Goal: Task Accomplishment & Management: Manage account settings

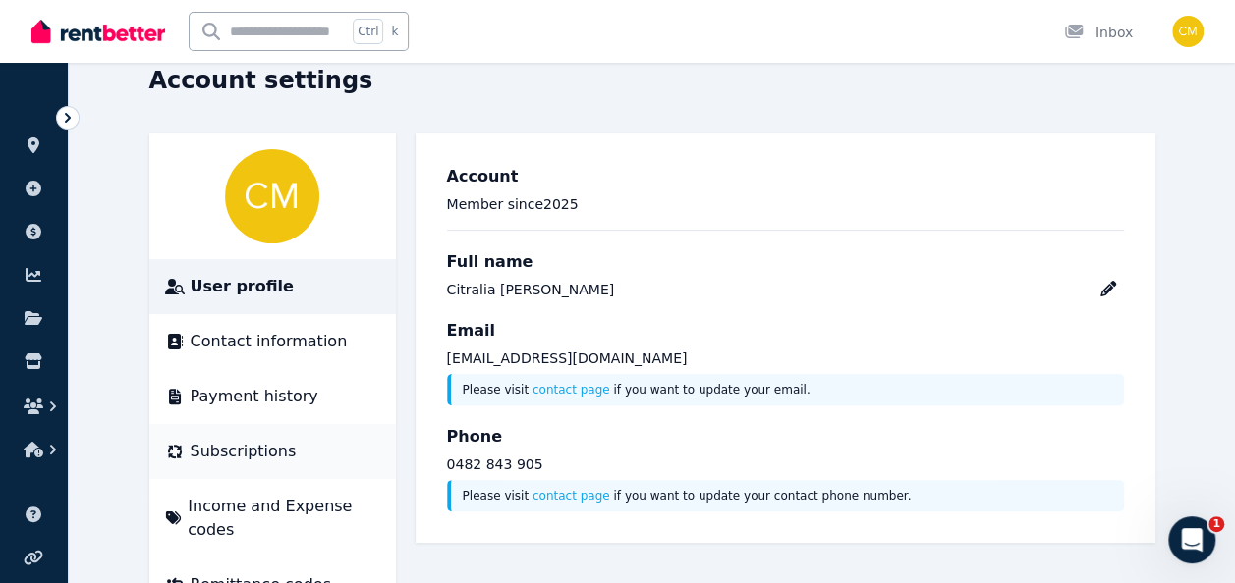
click at [227, 453] on span "Subscriptions" at bounding box center [244, 452] width 106 height 24
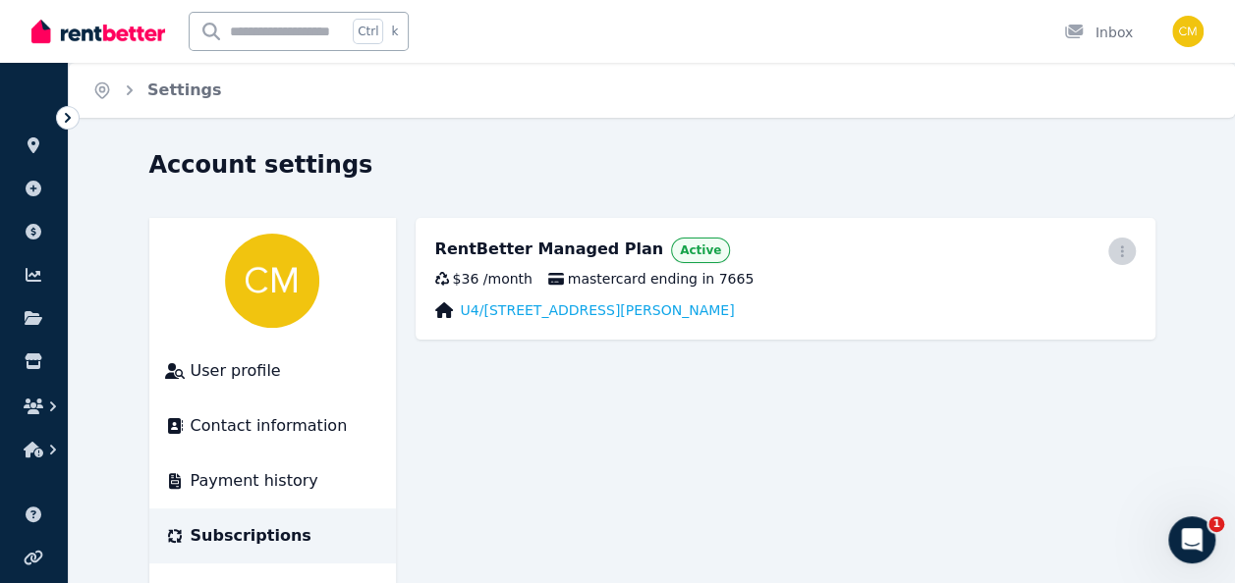
click at [1128, 259] on span "button" at bounding box center [1122, 252] width 28 height 28
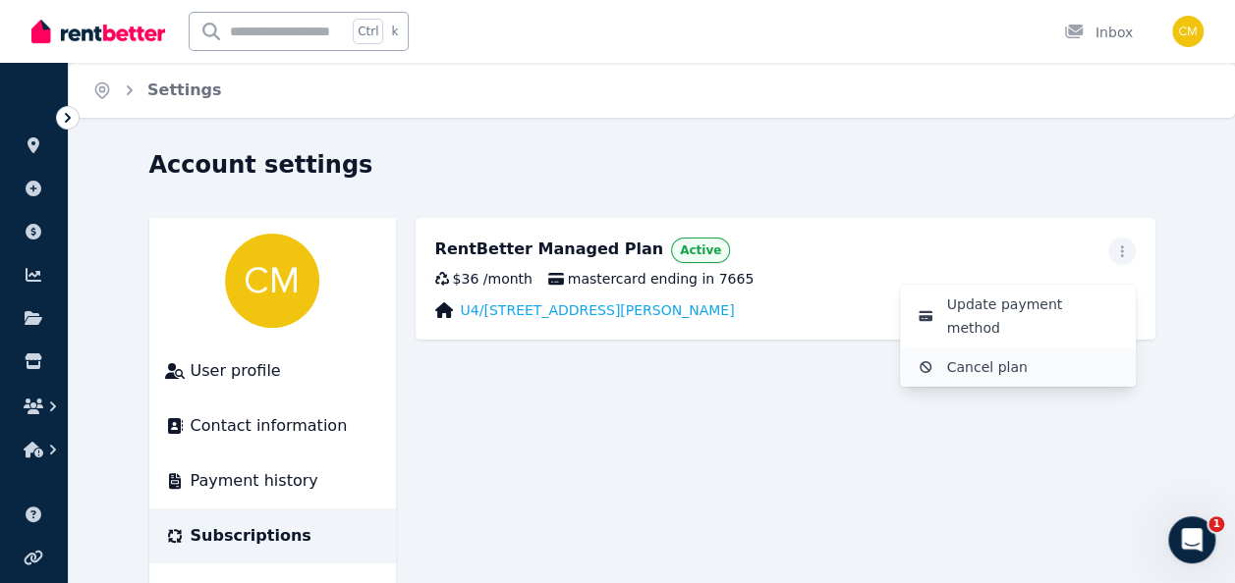
click at [1039, 356] on span "Cancel plan" at bounding box center [1033, 368] width 173 height 24
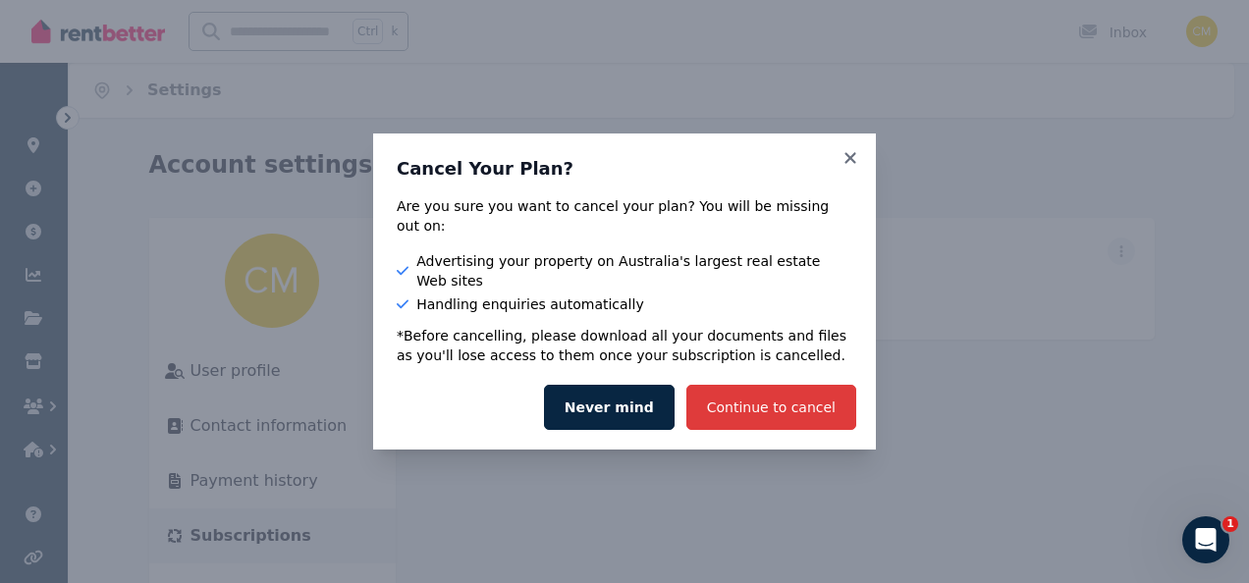
click at [777, 390] on button "Continue to cancel" at bounding box center [772, 407] width 170 height 45
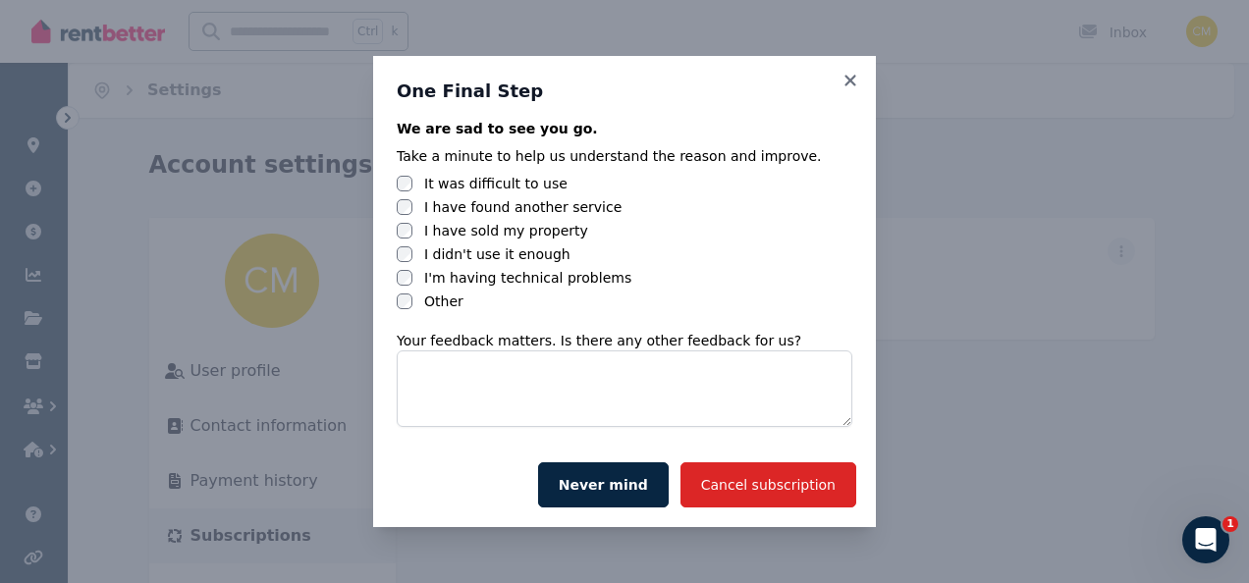
click at [554, 234] on label "I have sold my property" at bounding box center [506, 231] width 164 height 20
click at [729, 485] on button "Cancel subscription" at bounding box center [769, 485] width 176 height 45
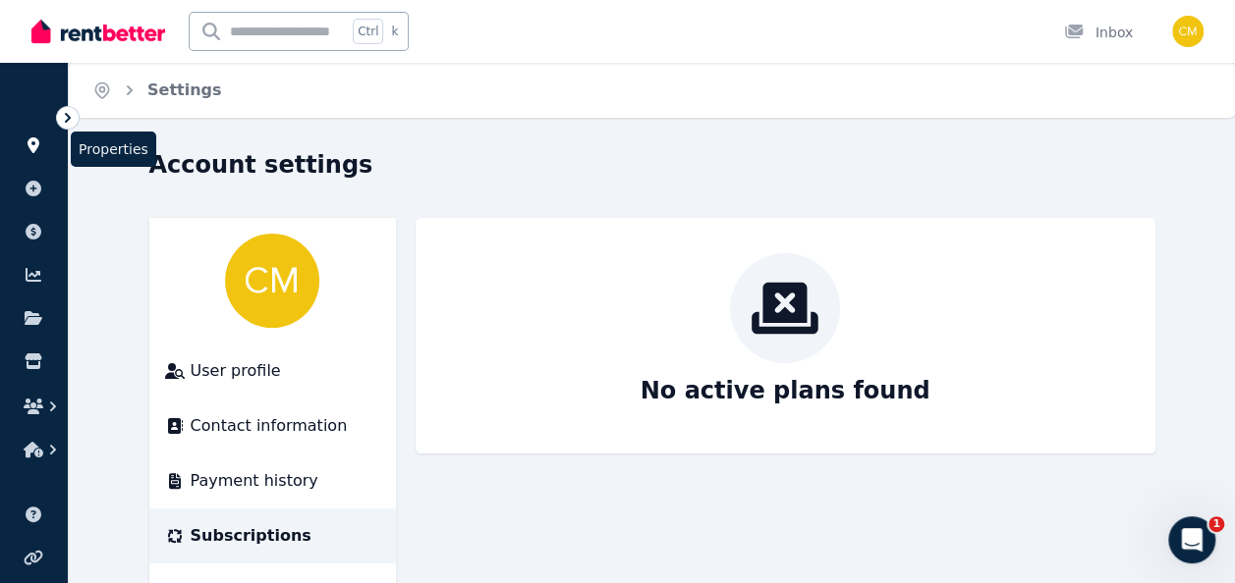
click at [37, 149] on icon at bounding box center [34, 146] width 20 height 16
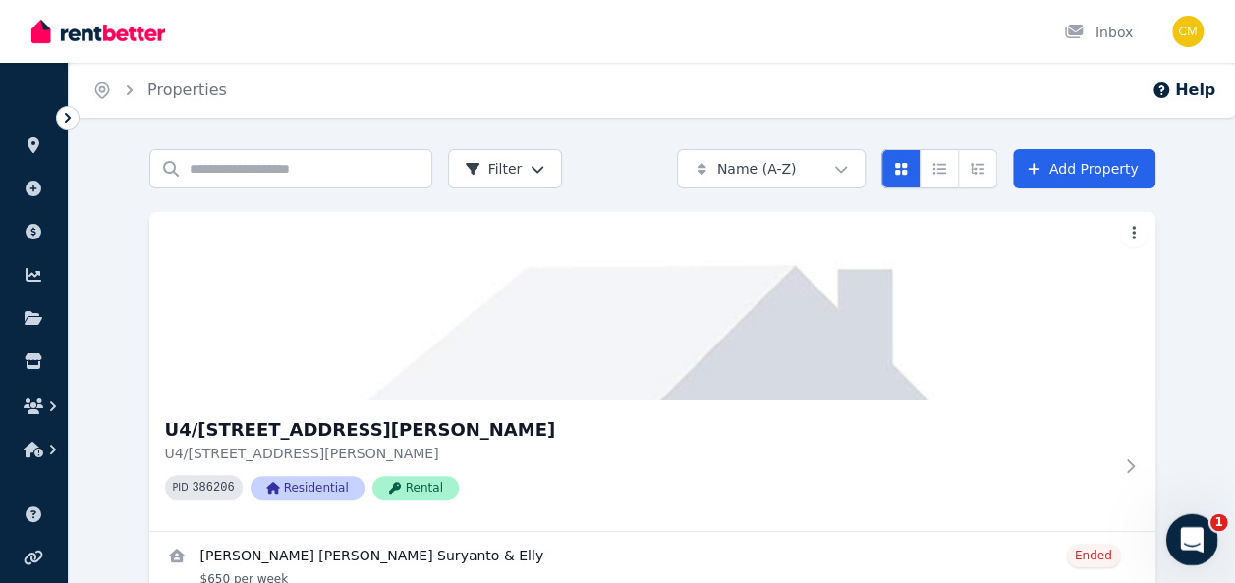
click at [1207, 535] on div "Open Intercom Messenger" at bounding box center [1188, 537] width 65 height 65
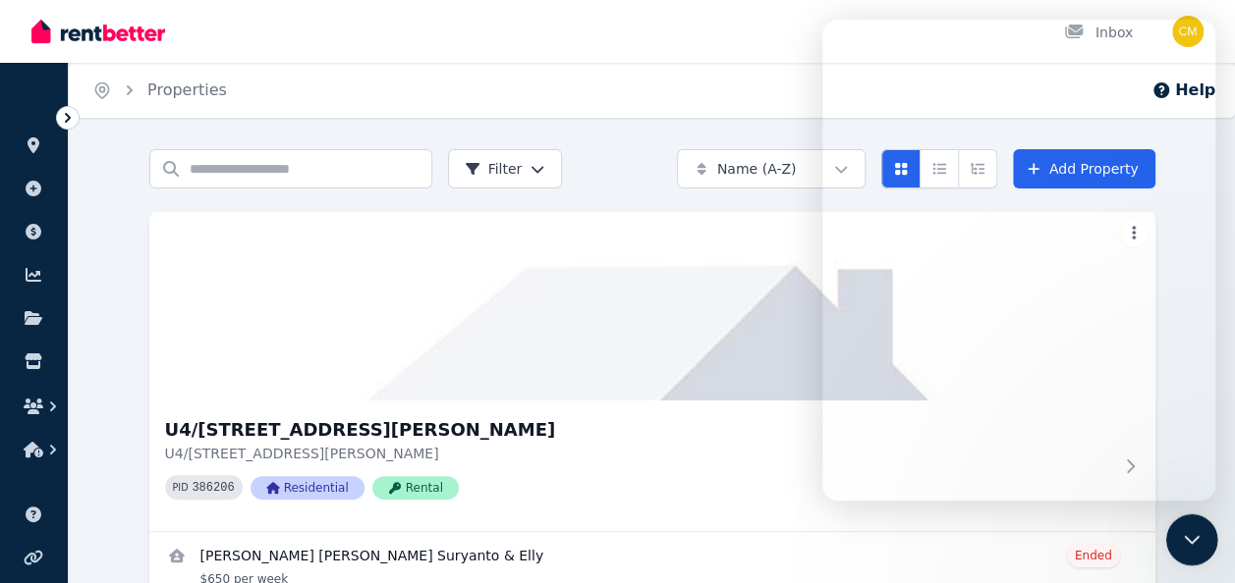
click at [1195, 535] on icon "Close Intercom Messenger" at bounding box center [1189, 537] width 24 height 24
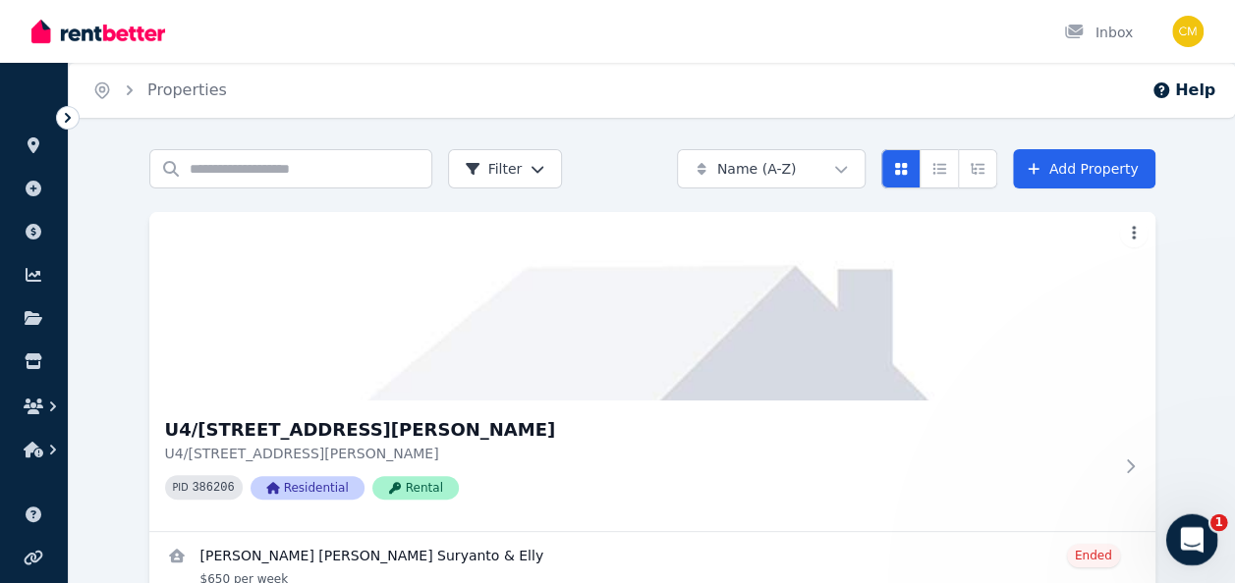
click at [1195, 535] on icon "Open Intercom Messenger" at bounding box center [1189, 538] width 32 height 32
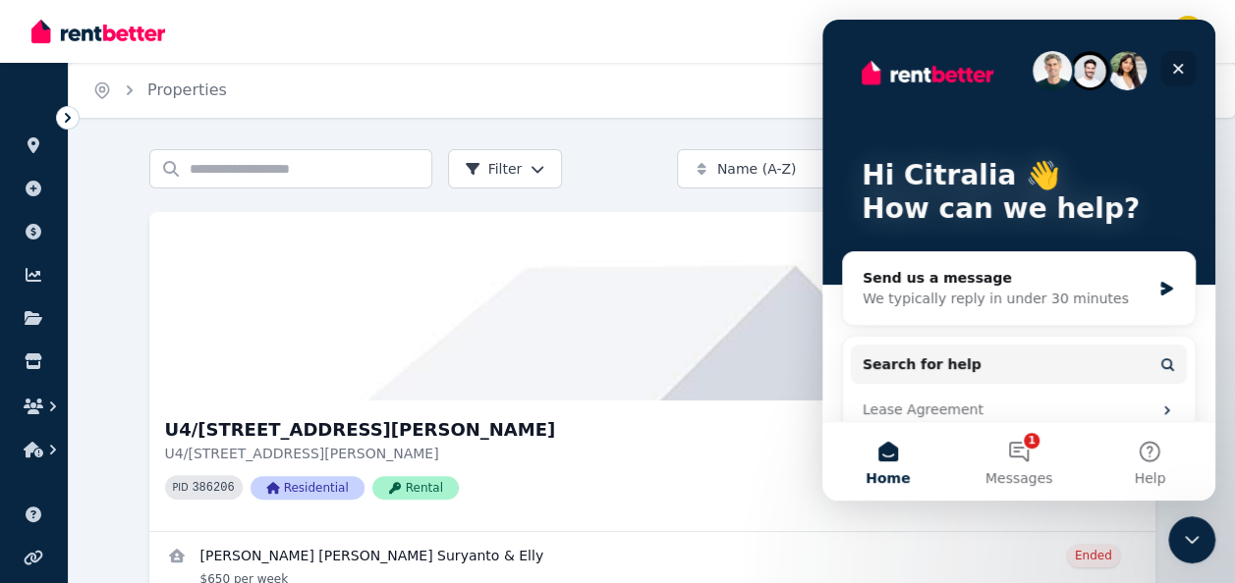
click at [1176, 63] on icon "Close" at bounding box center [1178, 69] width 16 height 16
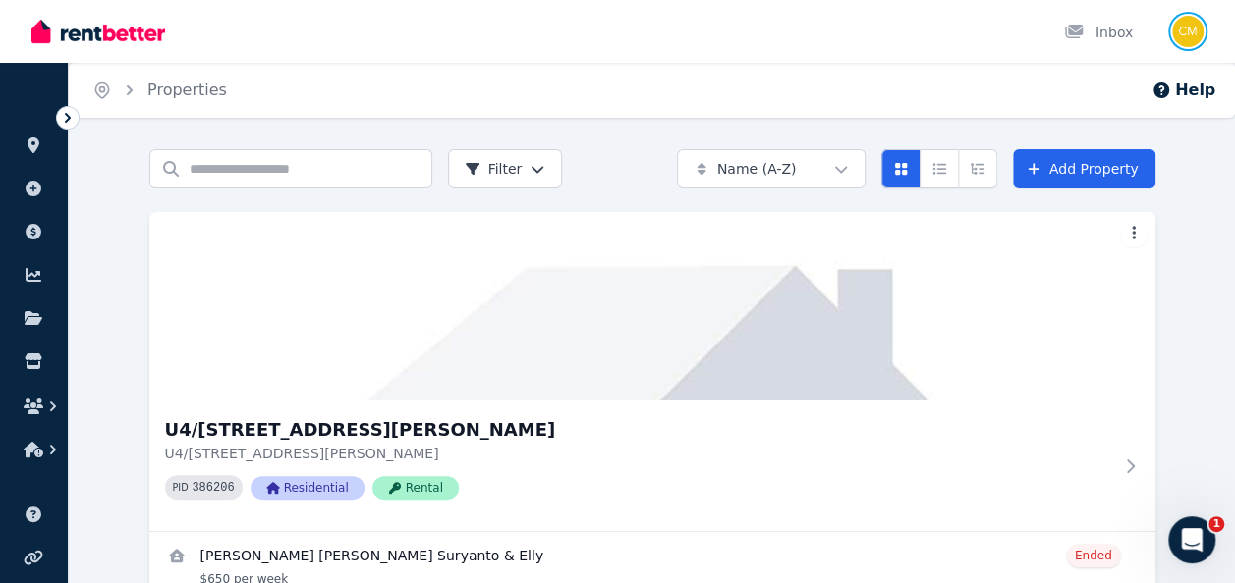
click at [1193, 31] on img "button" at bounding box center [1187, 31] width 31 height 31
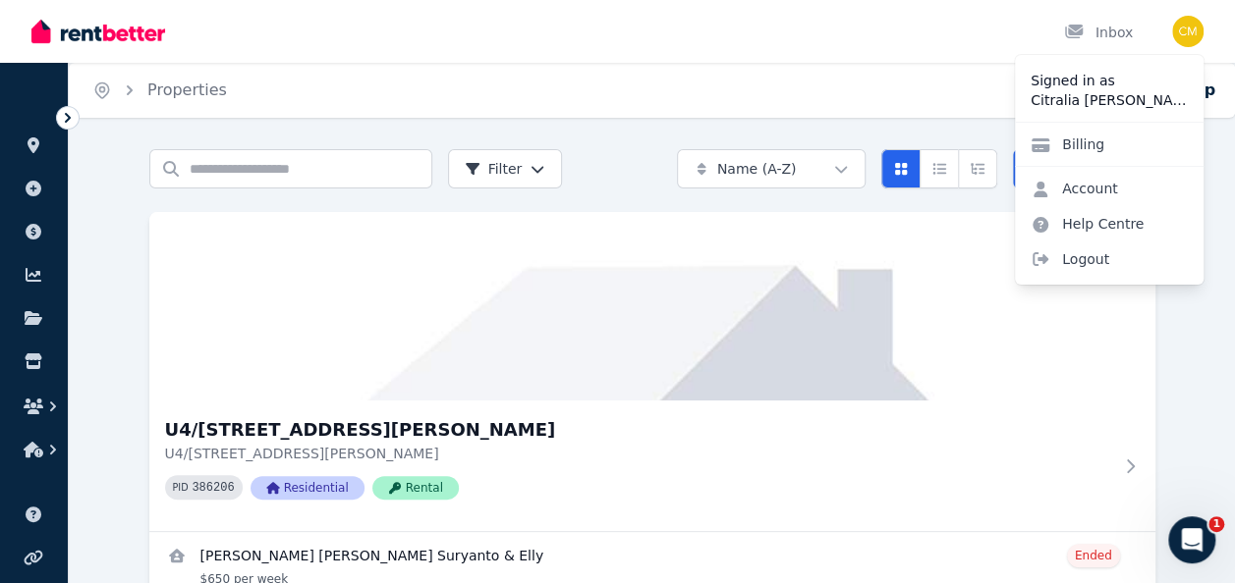
click at [1128, 151] on div "Billing" at bounding box center [1109, 144] width 189 height 44
click at [1072, 149] on link "Billing" at bounding box center [1067, 144] width 105 height 35
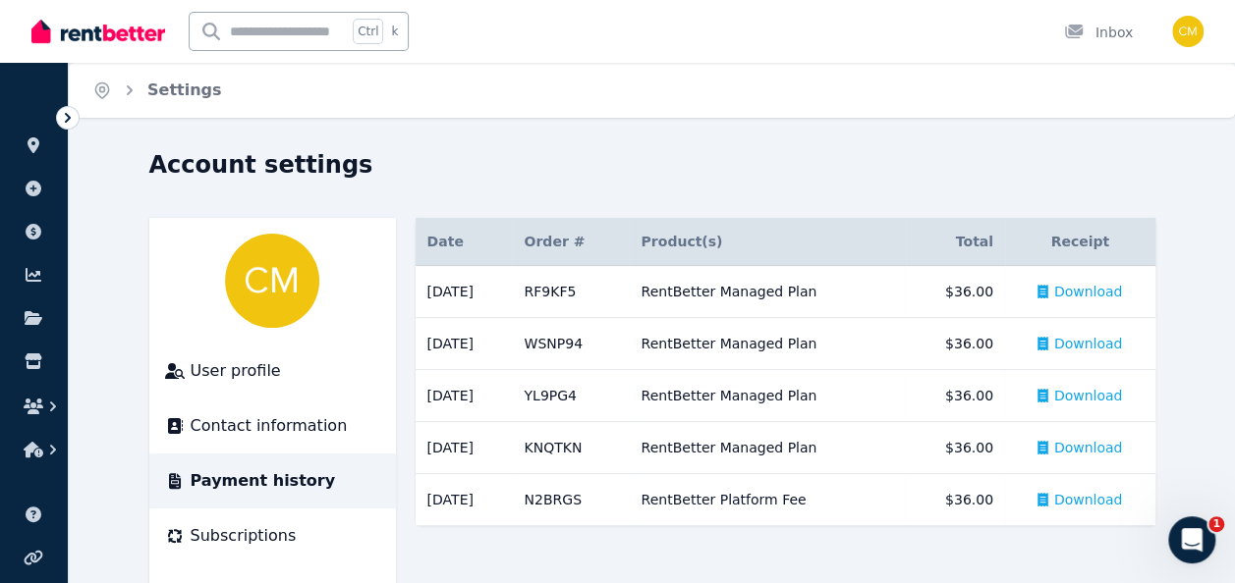
scroll to position [126, 0]
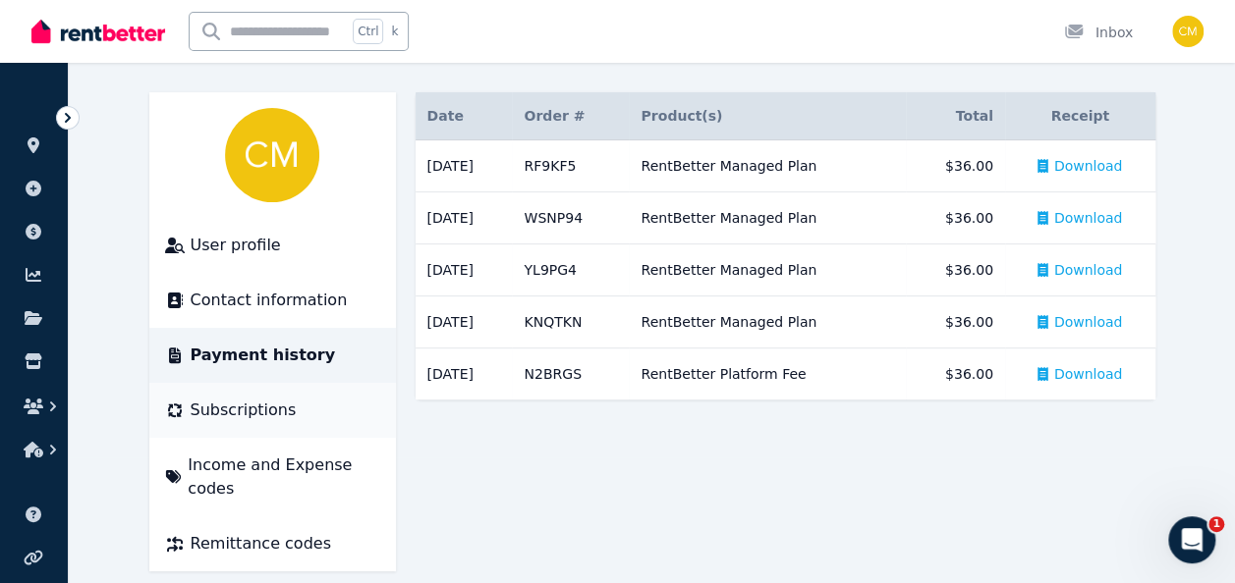
click at [260, 411] on span "Subscriptions" at bounding box center [244, 411] width 106 height 24
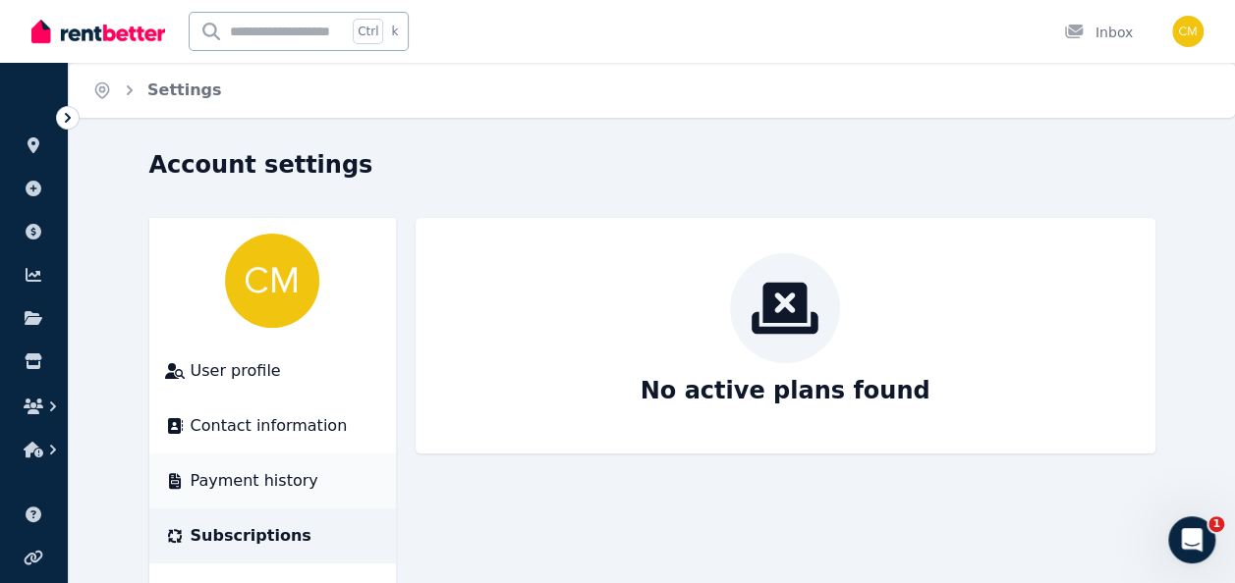
click at [267, 482] on span "Payment history" at bounding box center [255, 481] width 128 height 24
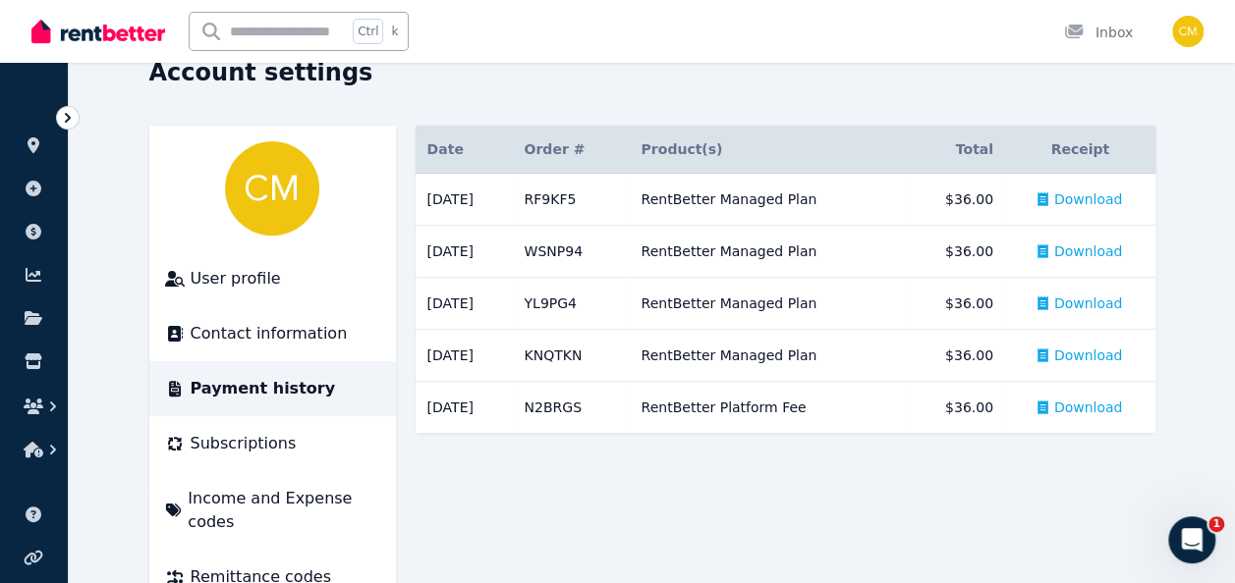
scroll to position [126, 0]
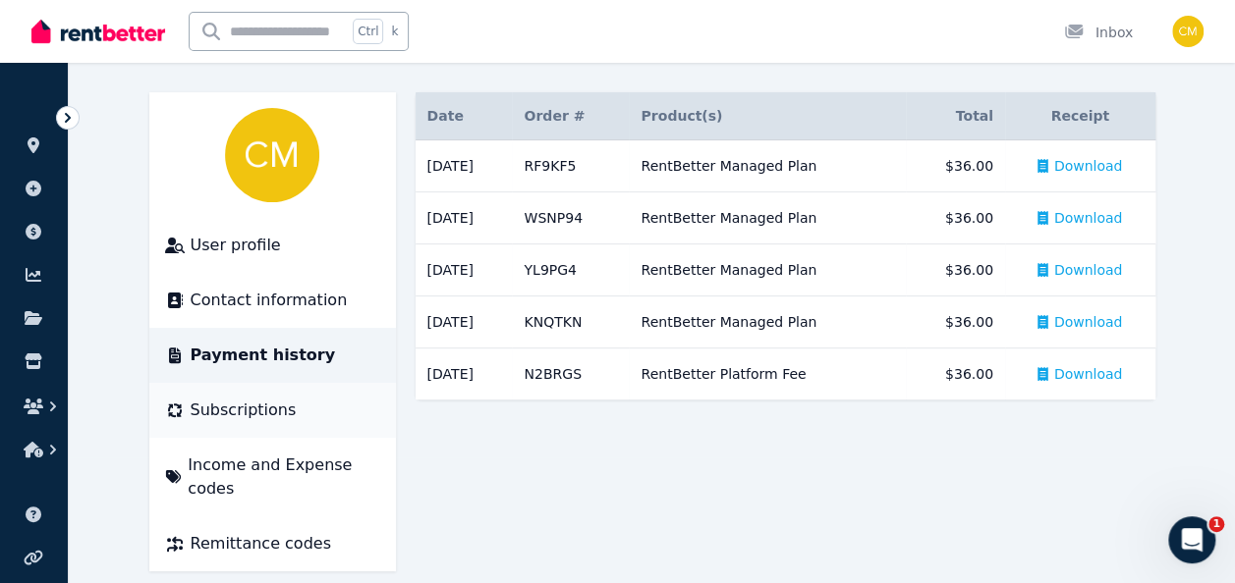
click at [234, 410] on span "Subscriptions" at bounding box center [244, 411] width 106 height 24
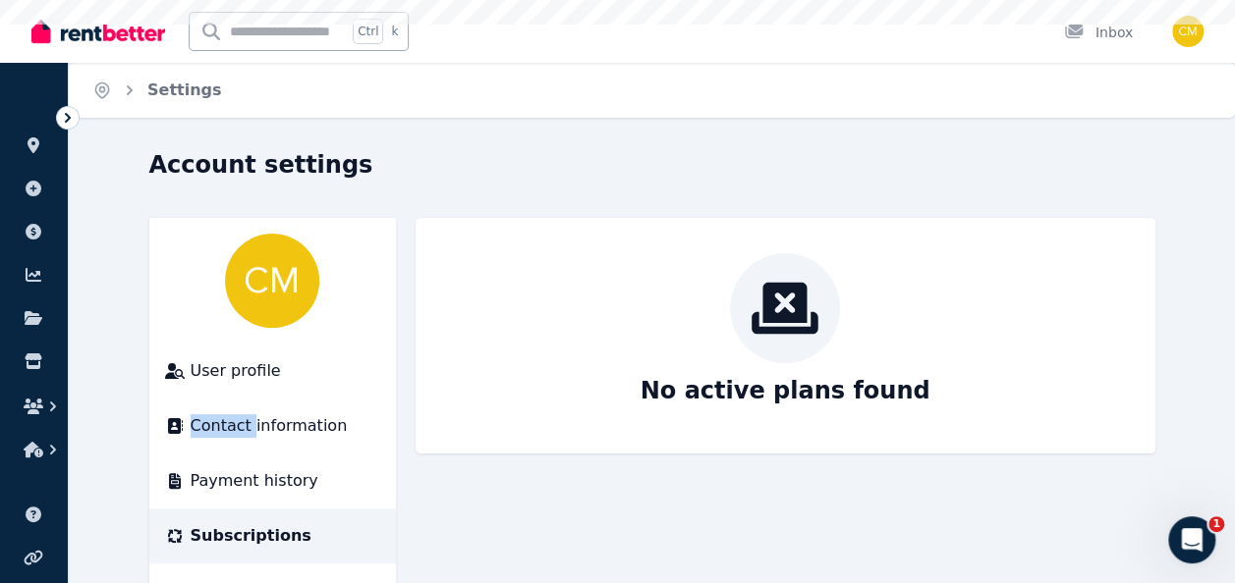
click at [234, 410] on li "Contact information" at bounding box center [272, 426] width 247 height 55
click at [23, 359] on link at bounding box center [34, 361] width 36 height 31
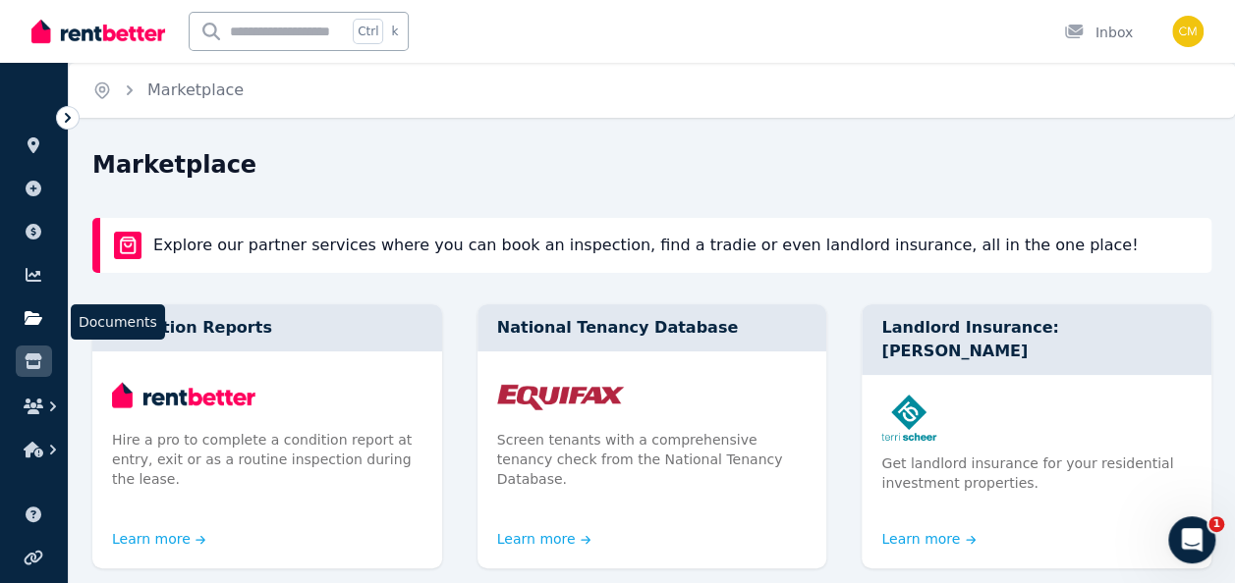
click at [38, 313] on icon at bounding box center [34, 318] width 20 height 16
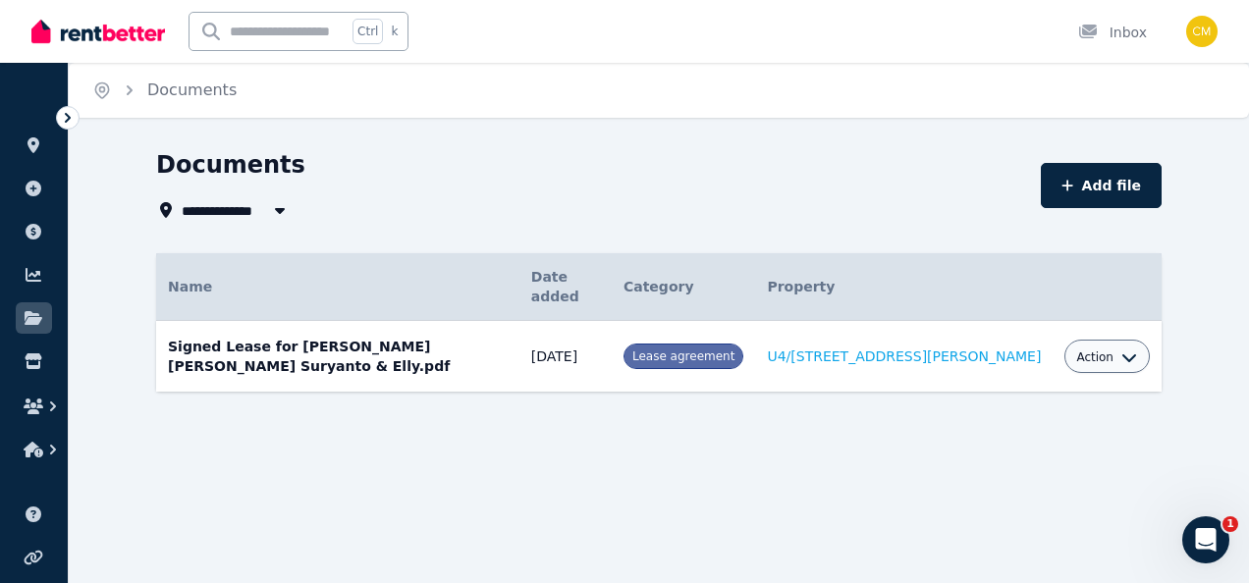
click at [1118, 345] on div "Action" at bounding box center [1106, 357] width 61 height 24
click at [1122, 350] on icon "button" at bounding box center [1130, 358] width 16 height 16
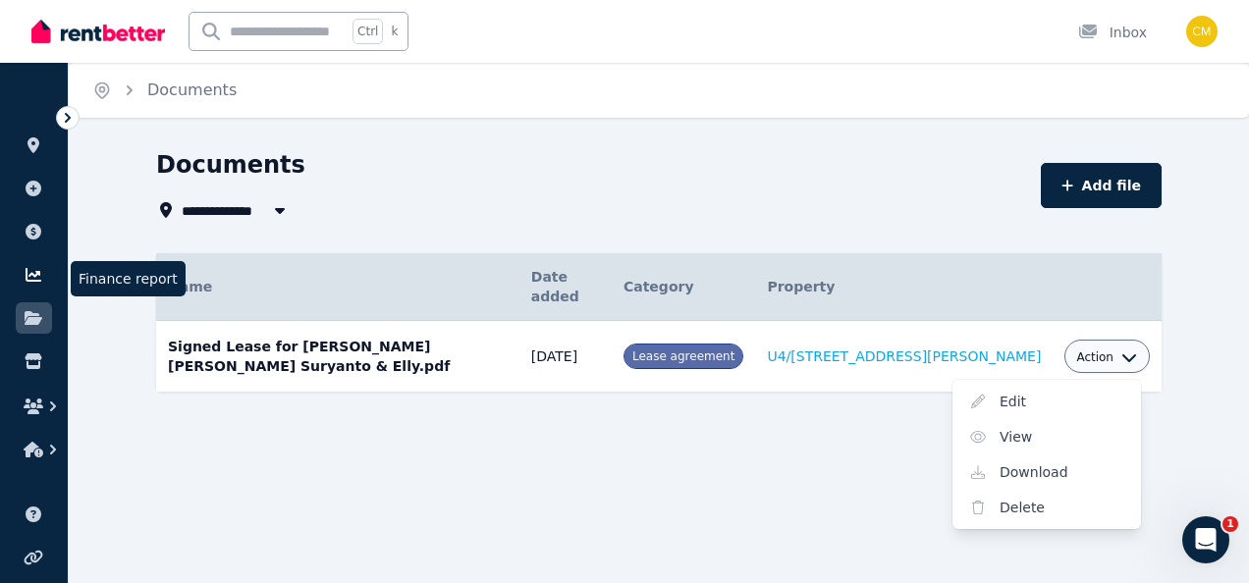
click at [32, 281] on icon at bounding box center [34, 275] width 16 height 14
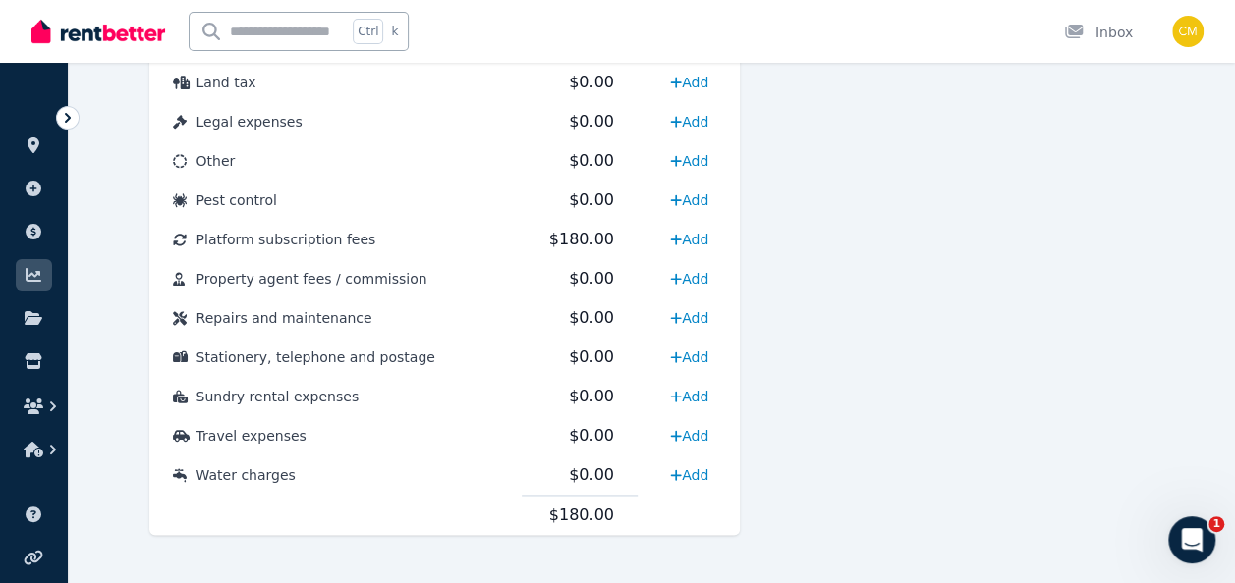
scroll to position [1134, 0]
